Goal: Information Seeking & Learning: Learn about a topic

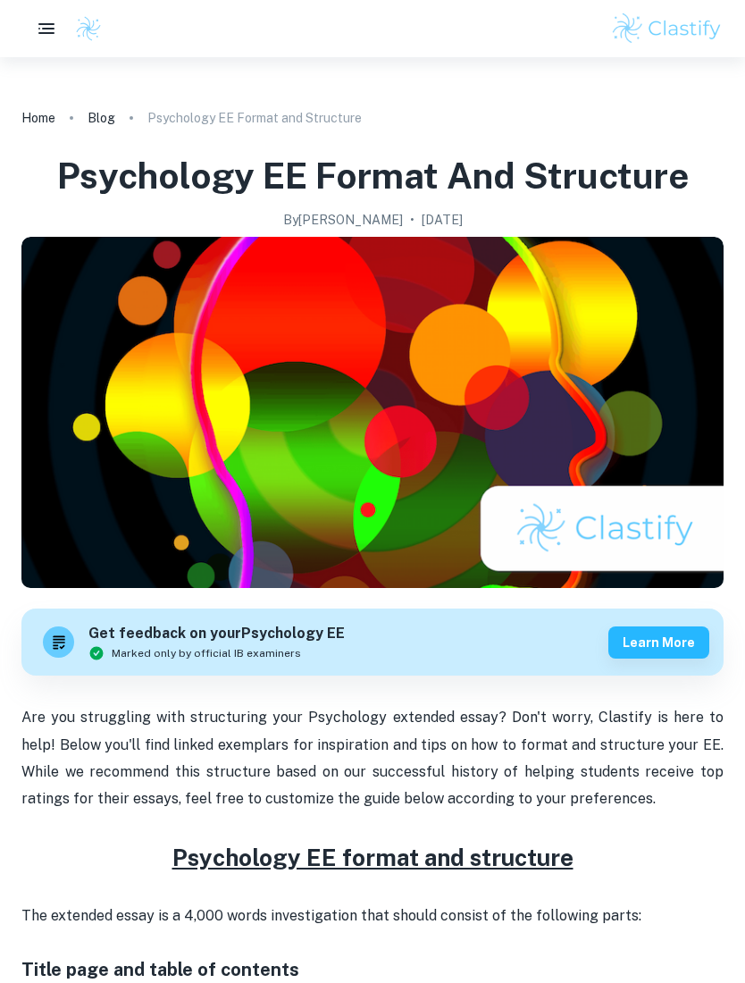
checkbox input "true"
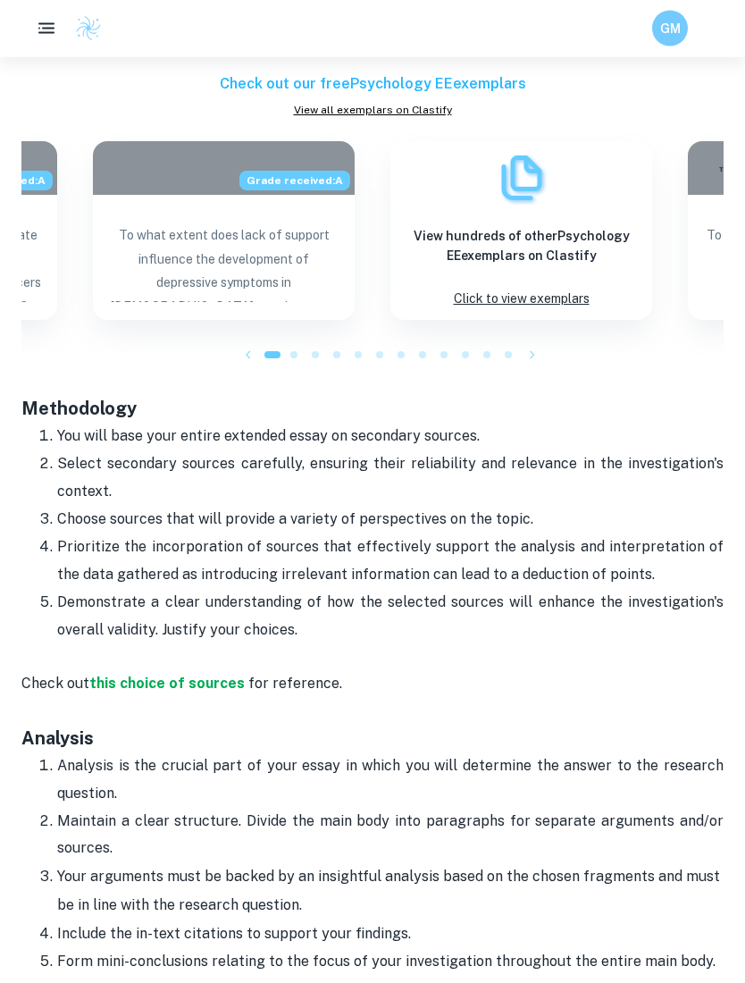
scroll to position [1377, 0]
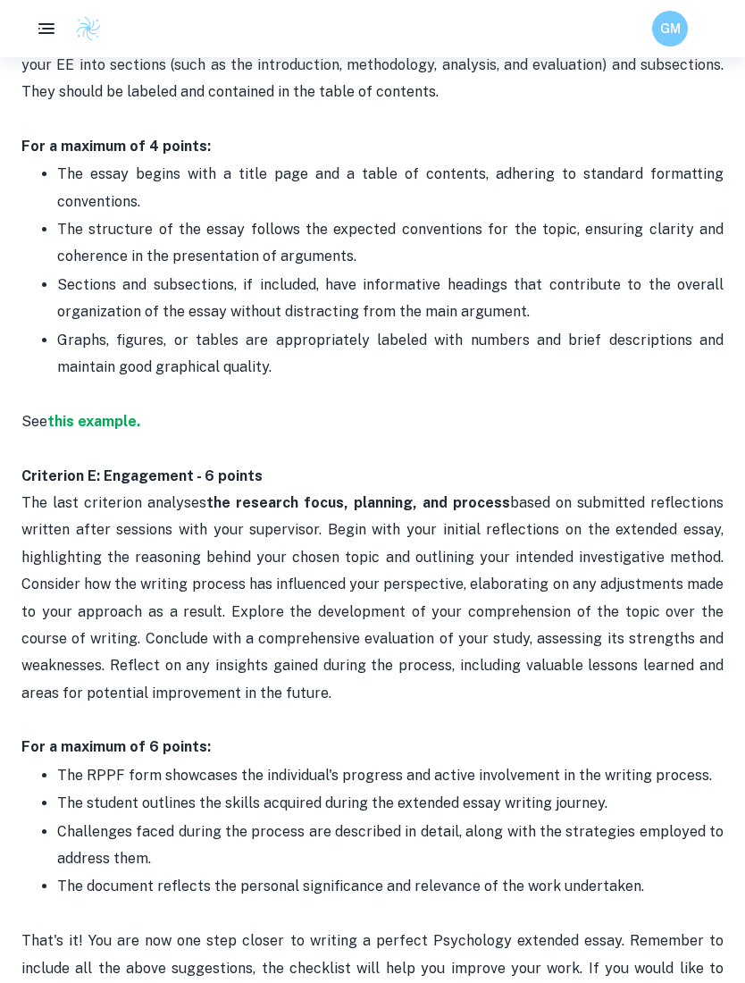
scroll to position [2737, 0]
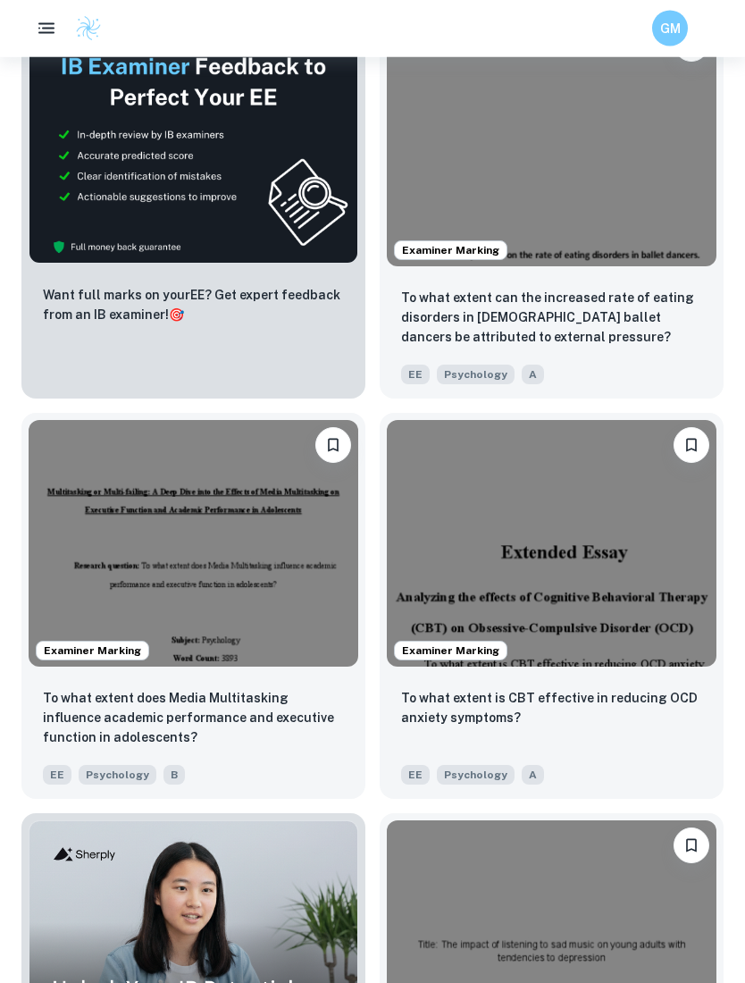
scroll to position [1113, 0]
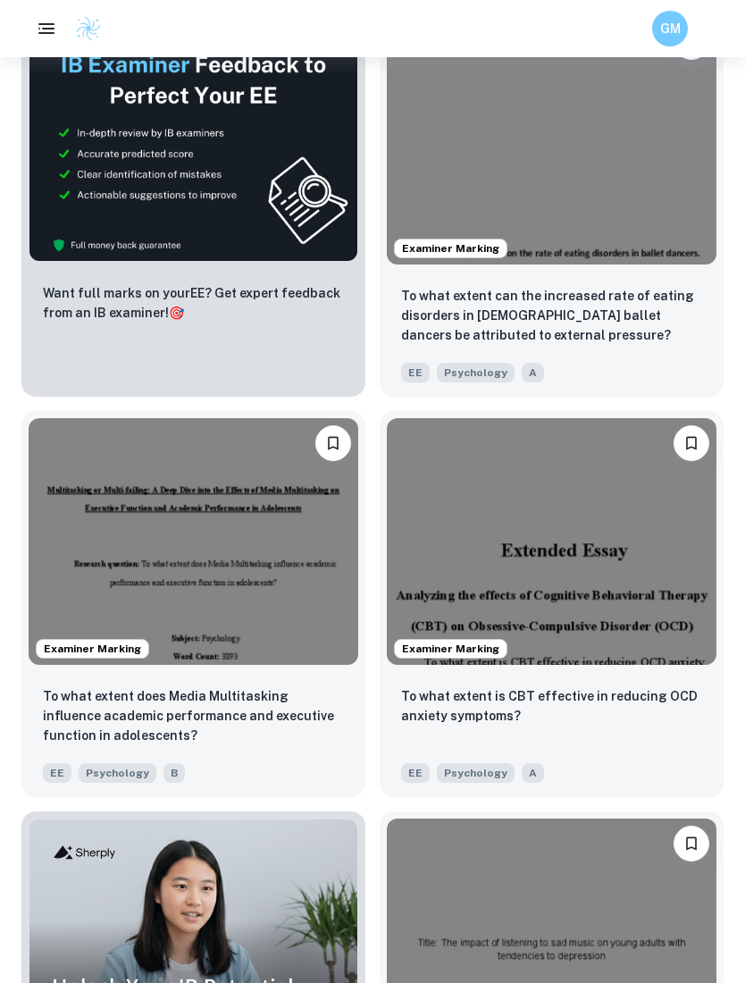
click at [297, 582] on img at bounding box center [194, 541] width 330 height 247
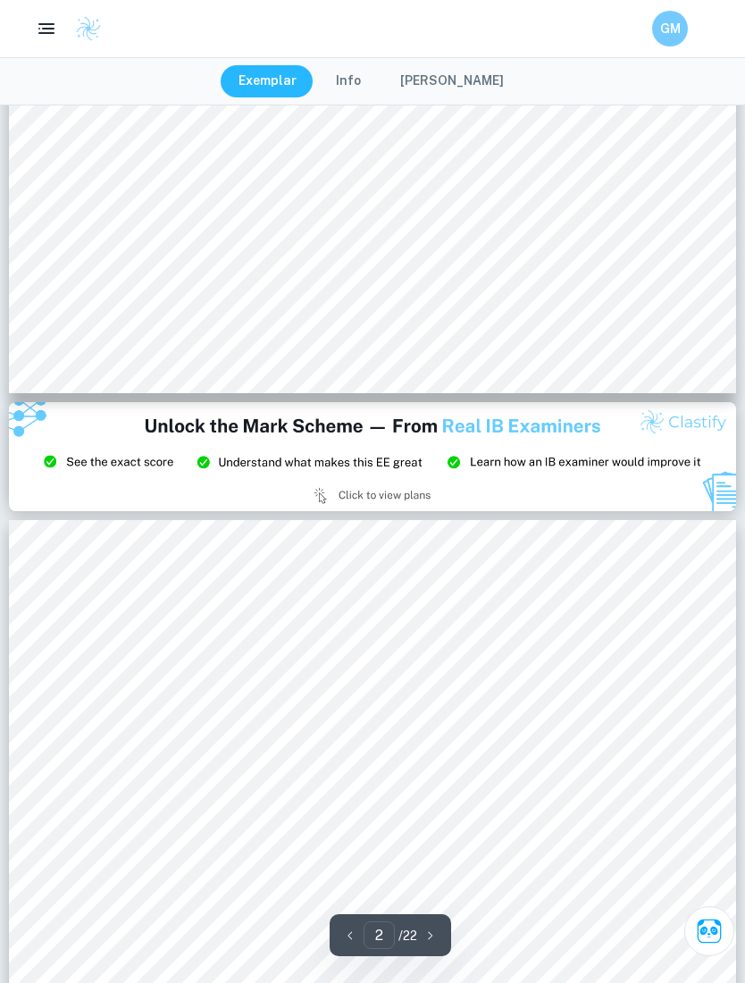
scroll to position [322, 0]
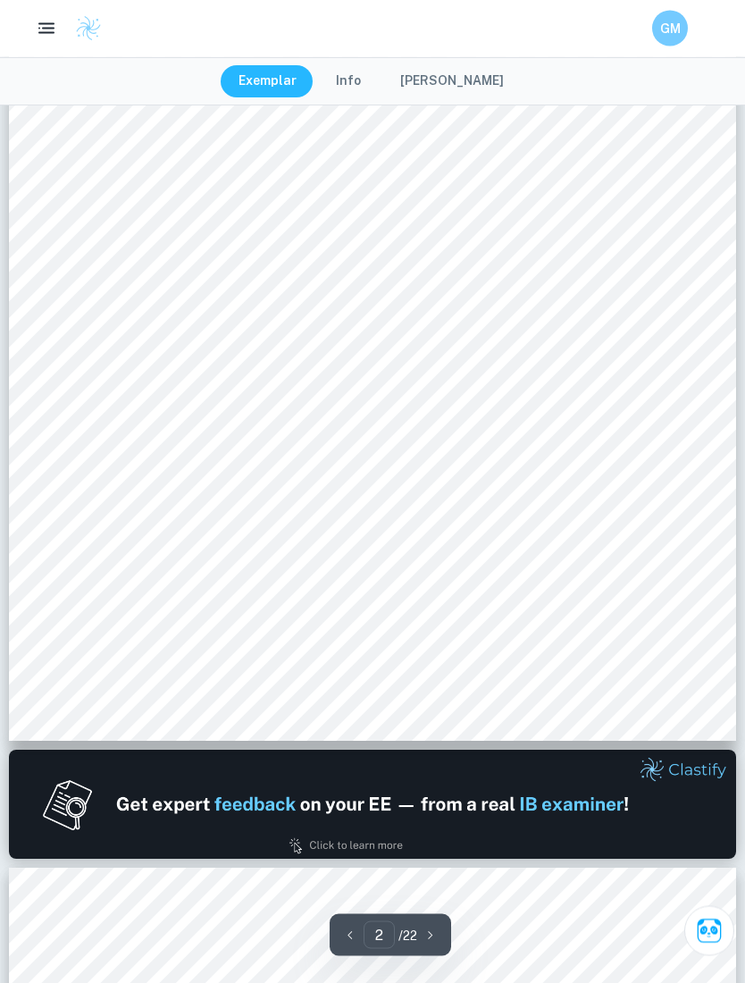
type input "1"
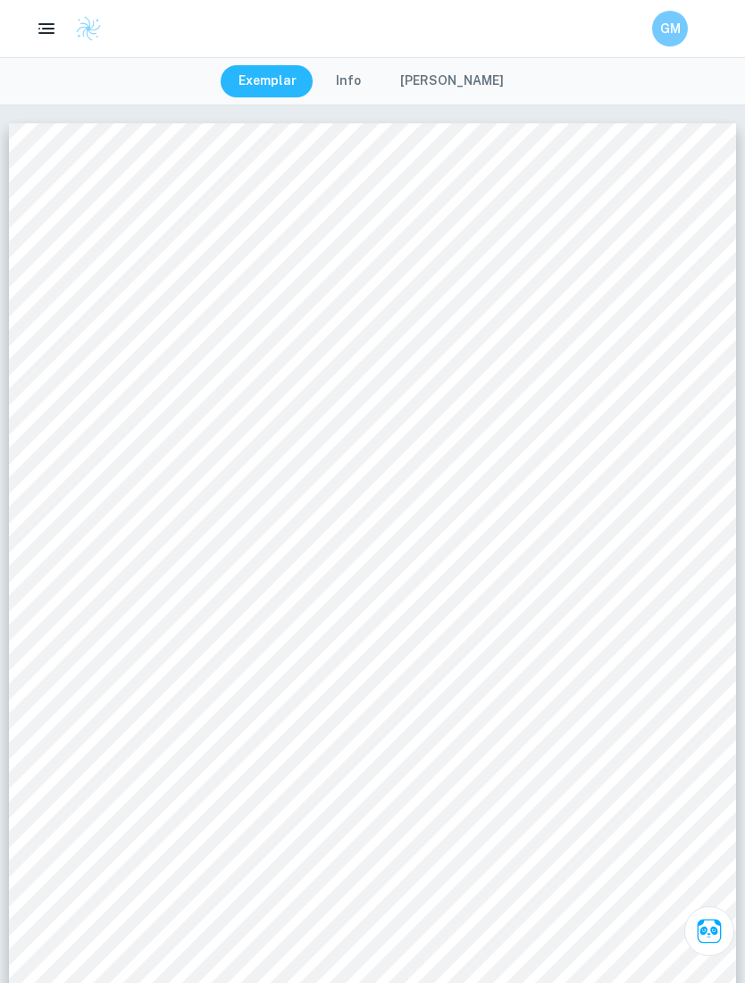
scroll to position [1, 0]
